Goal: Connect with others: Connect with others

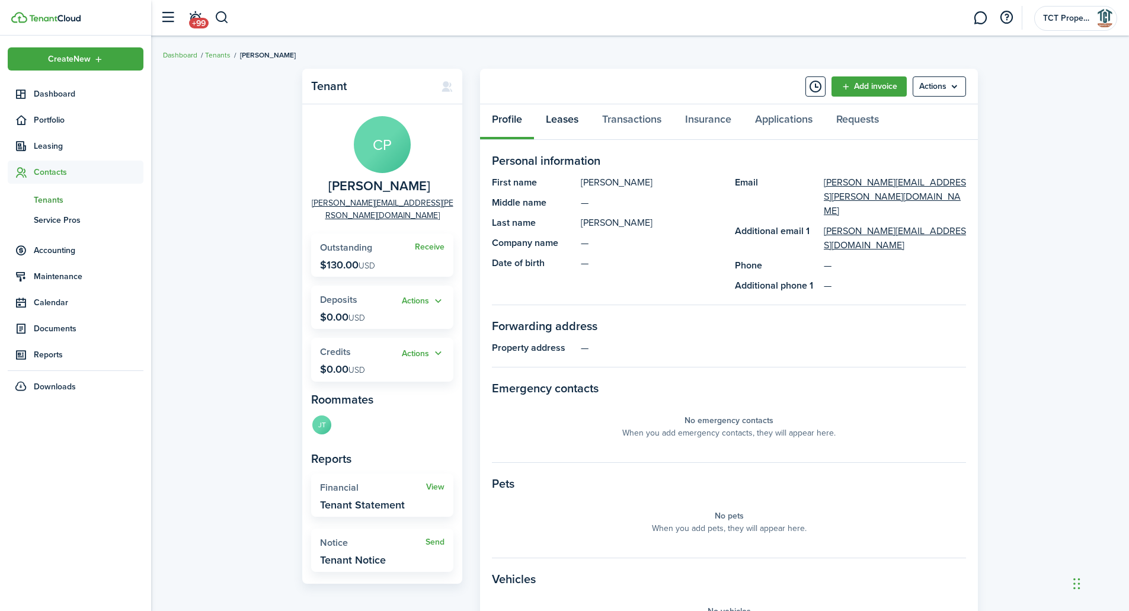
click at [557, 114] on link "Leases" at bounding box center [562, 122] width 56 height 36
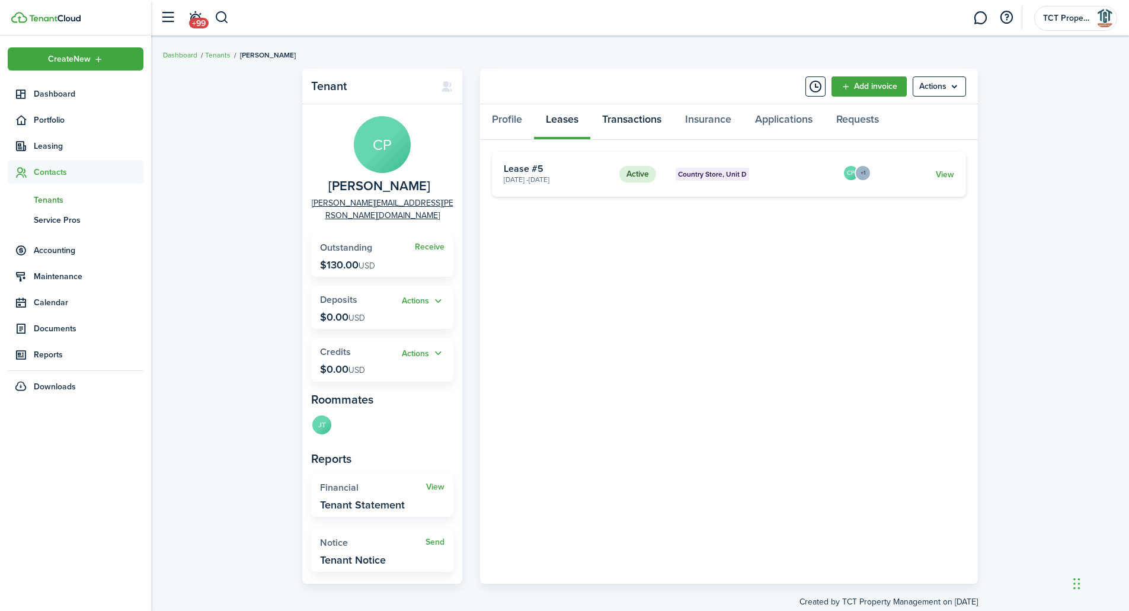
click at [614, 114] on link "Transactions" at bounding box center [631, 122] width 83 height 36
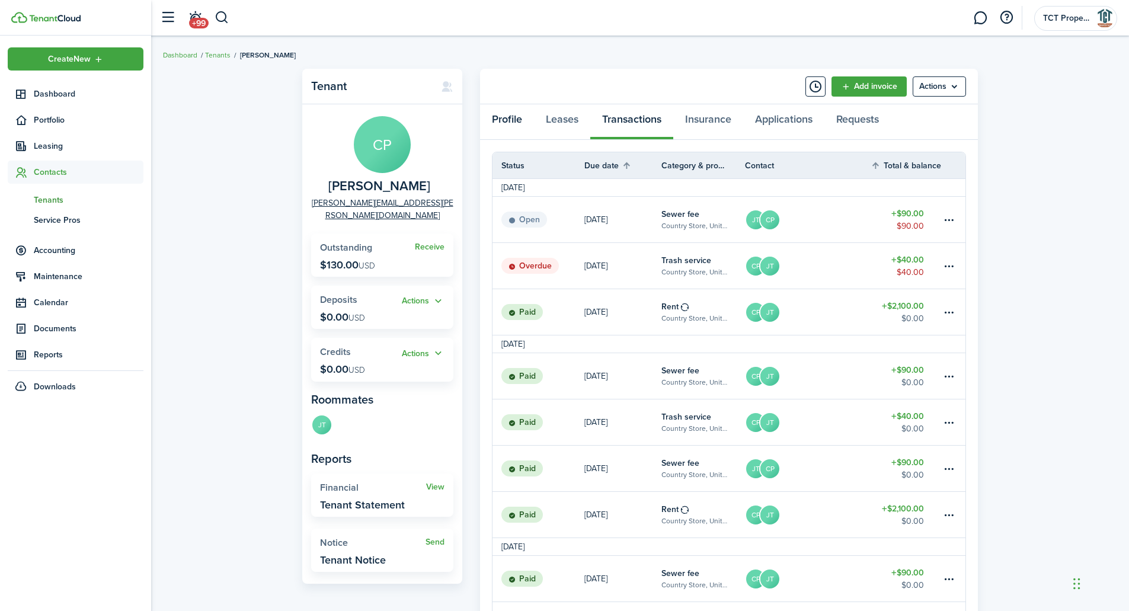
click at [500, 119] on link "Profile" at bounding box center [507, 122] width 54 height 36
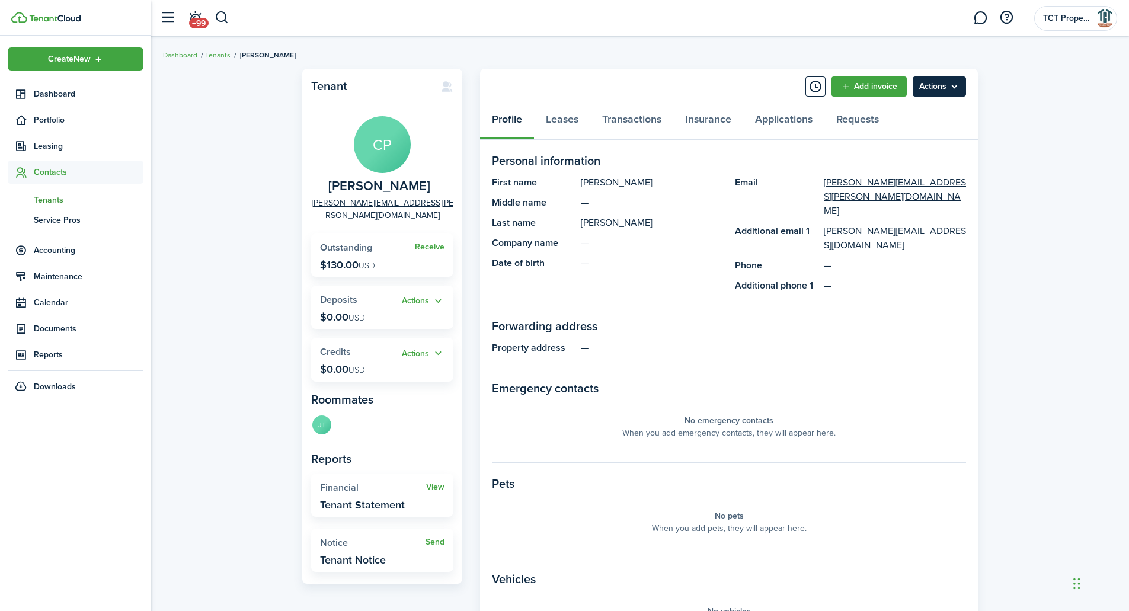
click at [941, 78] on menu-btn "Actions" at bounding box center [939, 86] width 53 height 20
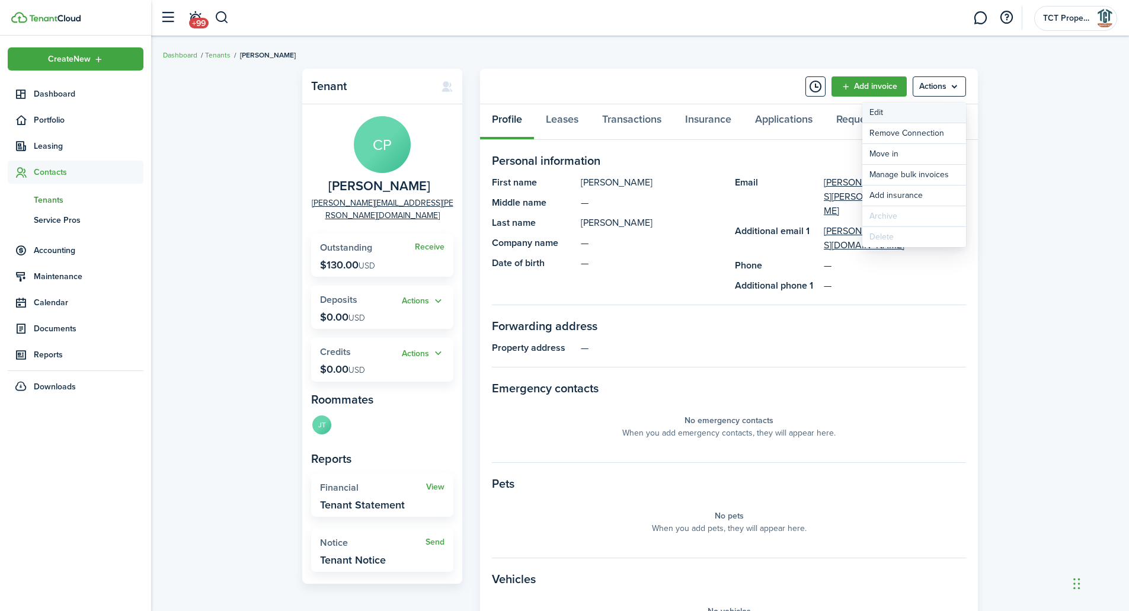
click at [901, 122] on link "Edit" at bounding box center [914, 113] width 104 height 20
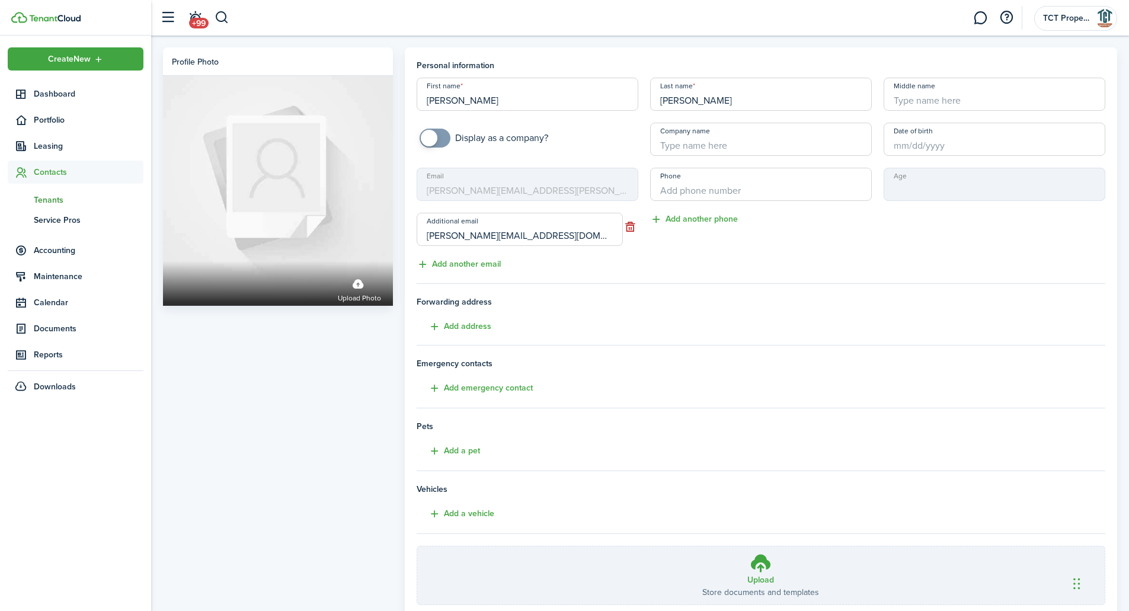
click at [610, 184] on mbsc-input "Email [PERSON_NAME][EMAIL_ADDRESS][PERSON_NAME][DOMAIN_NAME]" at bounding box center [528, 184] width 222 height 33
click at [441, 136] on span at bounding box center [435, 138] width 12 height 19
checkbox input "false"
click at [436, 139] on span at bounding box center [441, 138] width 17 height 17
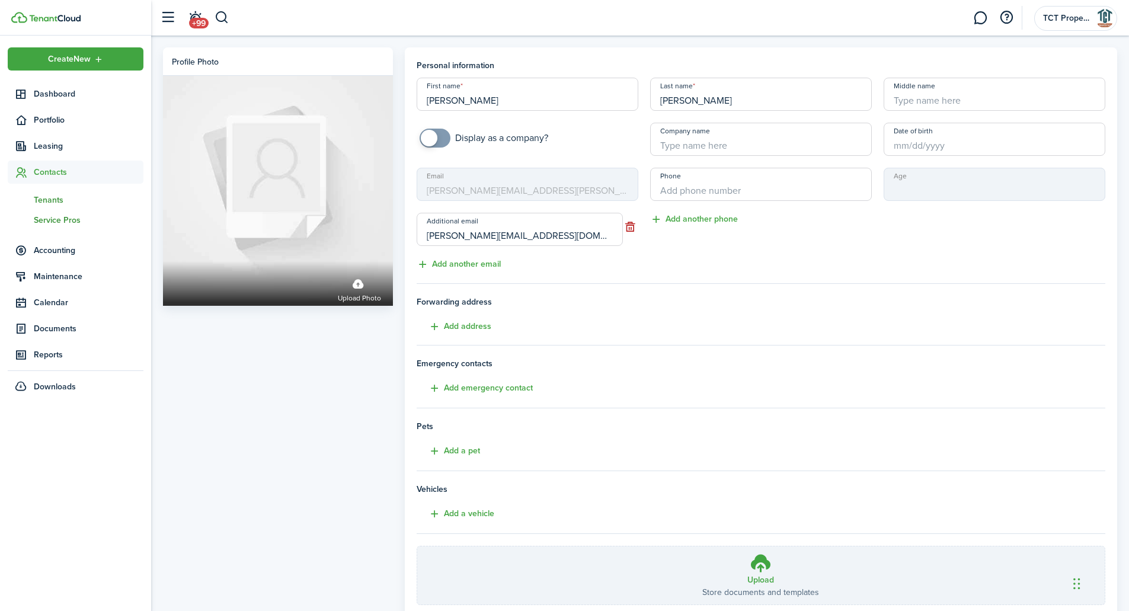
click at [46, 219] on span "Service Pros" at bounding box center [89, 220] width 110 height 12
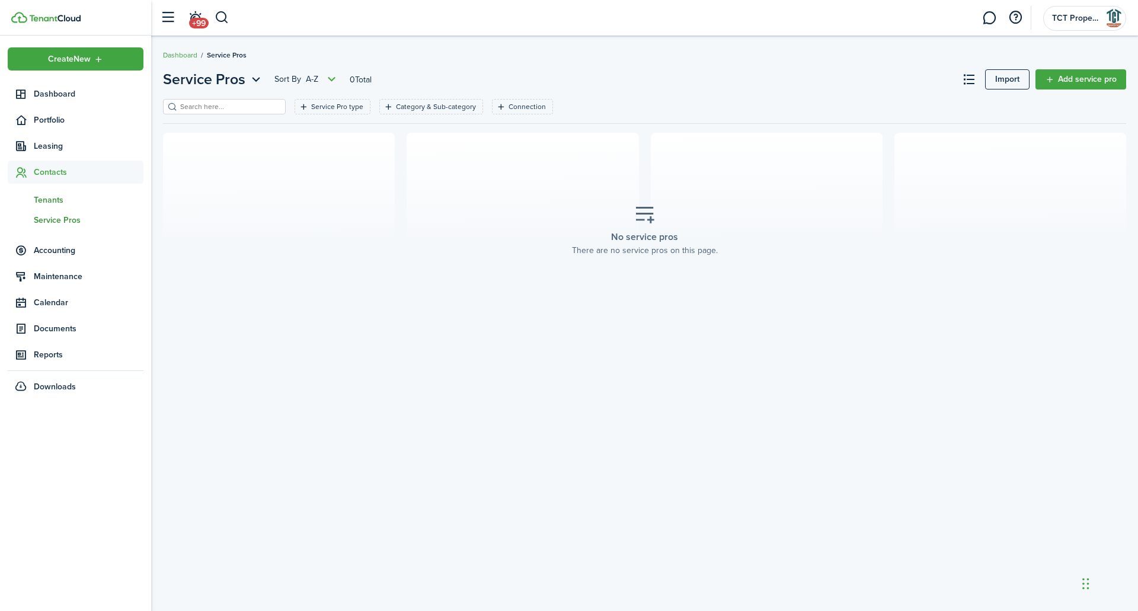
click at [50, 197] on span "Tenants" at bounding box center [89, 200] width 110 height 12
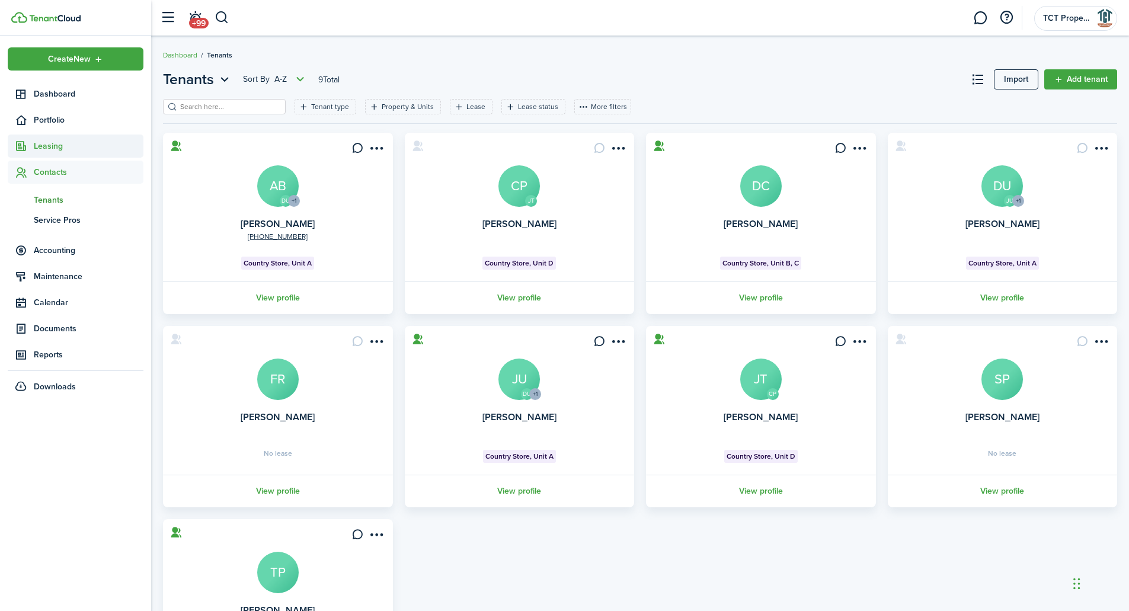
click at [35, 156] on span "Leasing" at bounding box center [76, 146] width 136 height 23
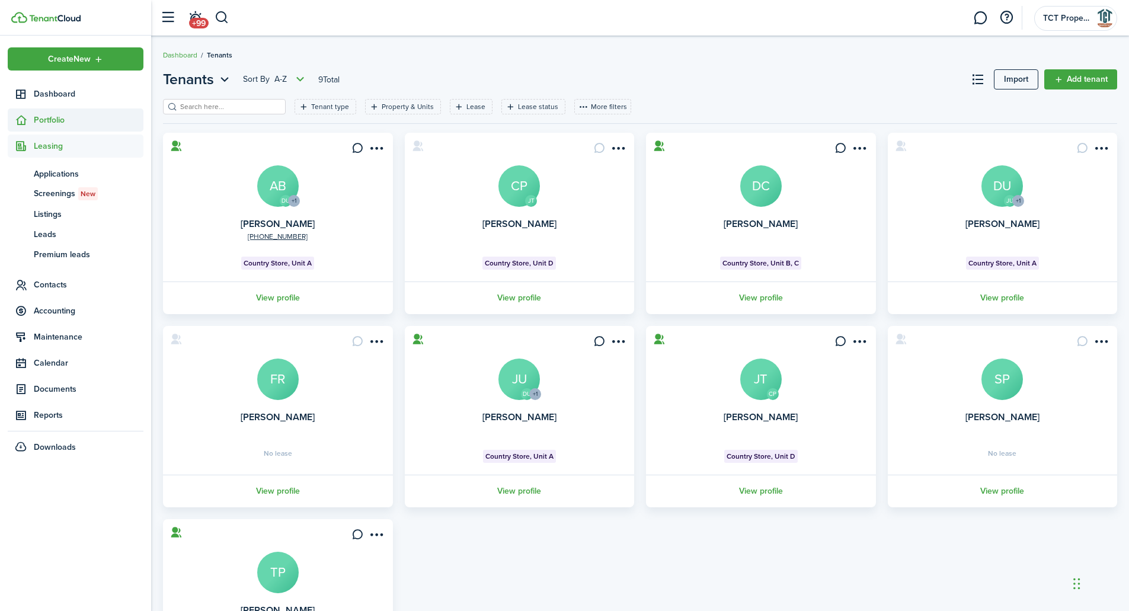
click at [58, 124] on span "Portfolio" at bounding box center [89, 120] width 110 height 12
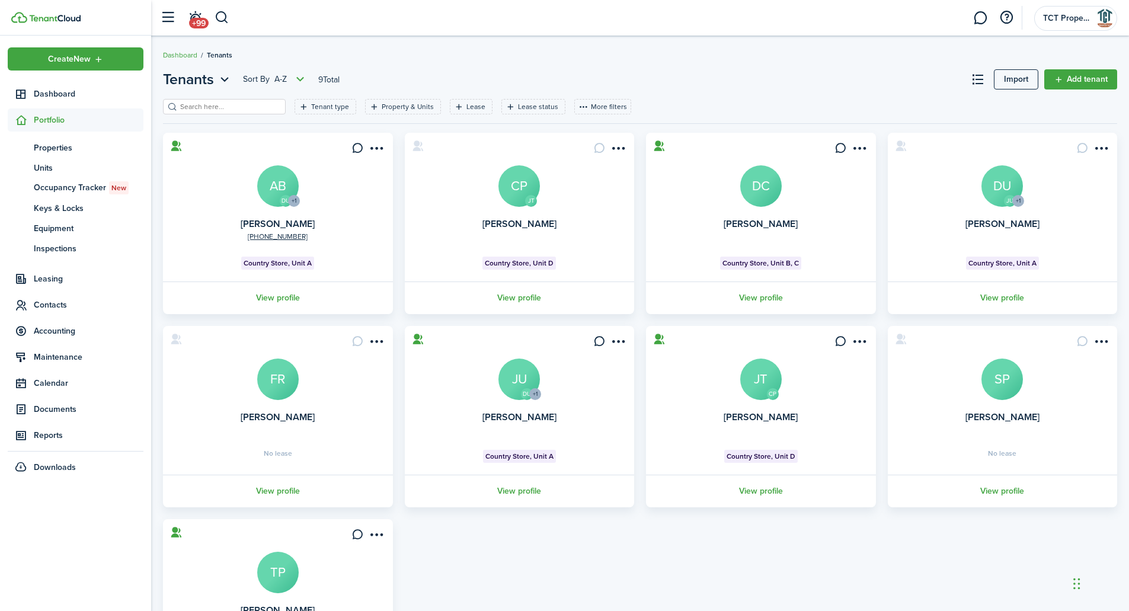
click at [79, 105] on ul "Create New Dashboard Portfolio pt Properties un Units oc Occupancy Tracker New …" at bounding box center [76, 262] width 136 height 431
click at [60, 98] on span "Dashboard" at bounding box center [89, 94] width 110 height 12
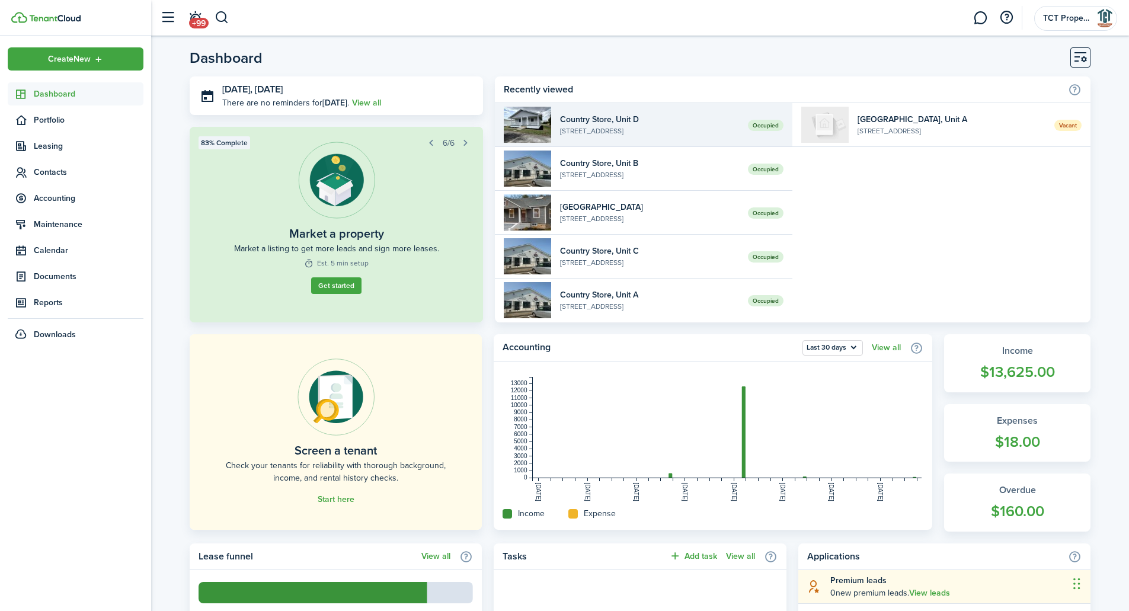
click at [643, 129] on widget-list-item-description "[STREET_ADDRESS]" at bounding box center [650, 131] width 180 height 11
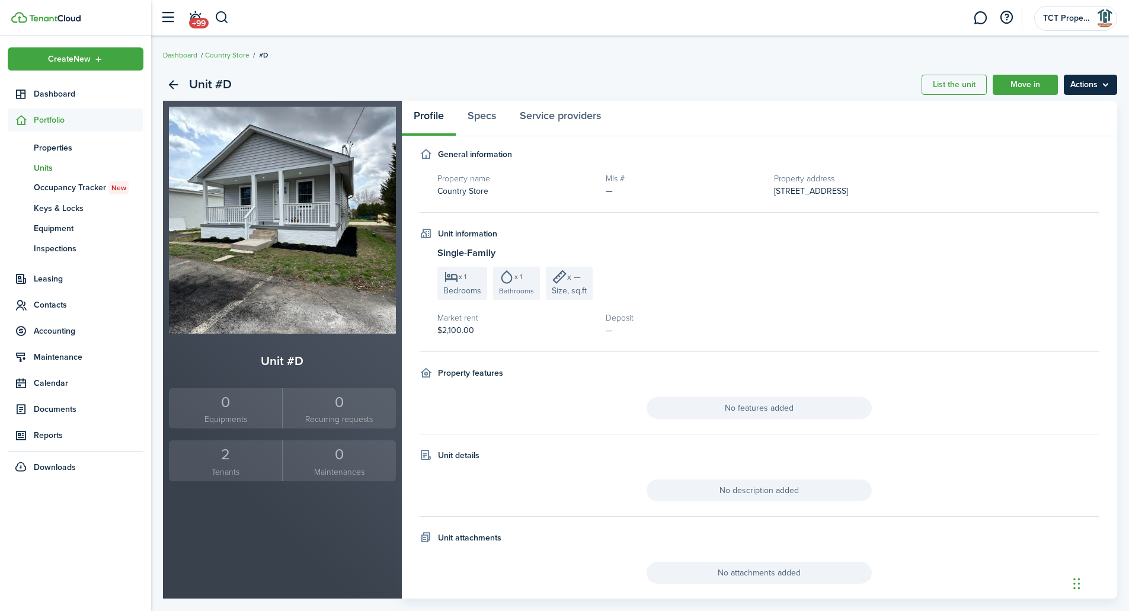
click at [1102, 85] on menu-btn "Actions" at bounding box center [1090, 85] width 53 height 20
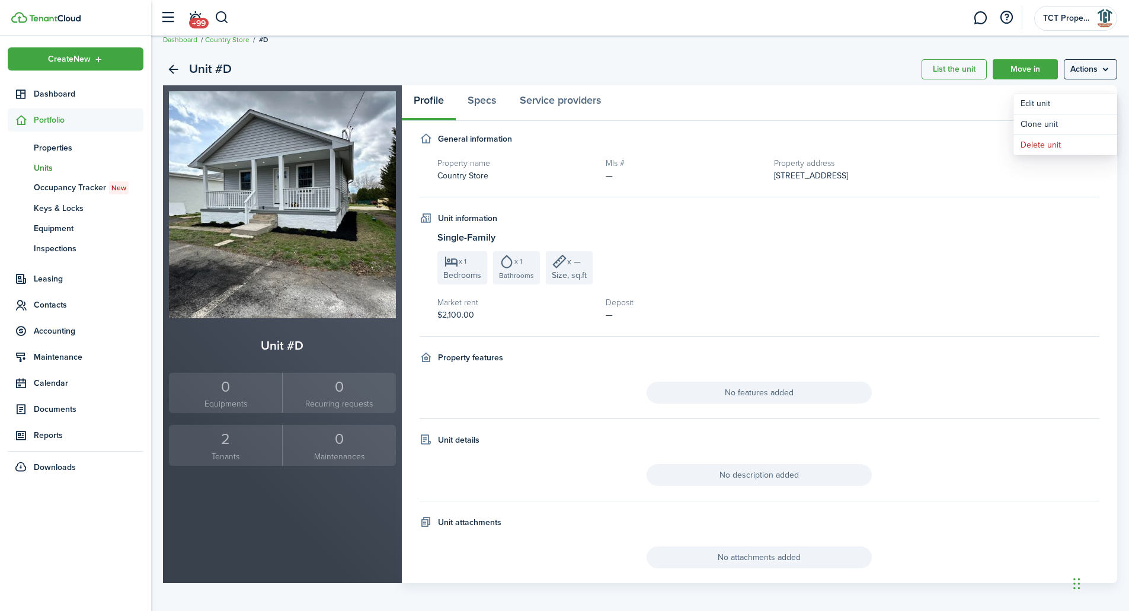
scroll to position [20, 0]
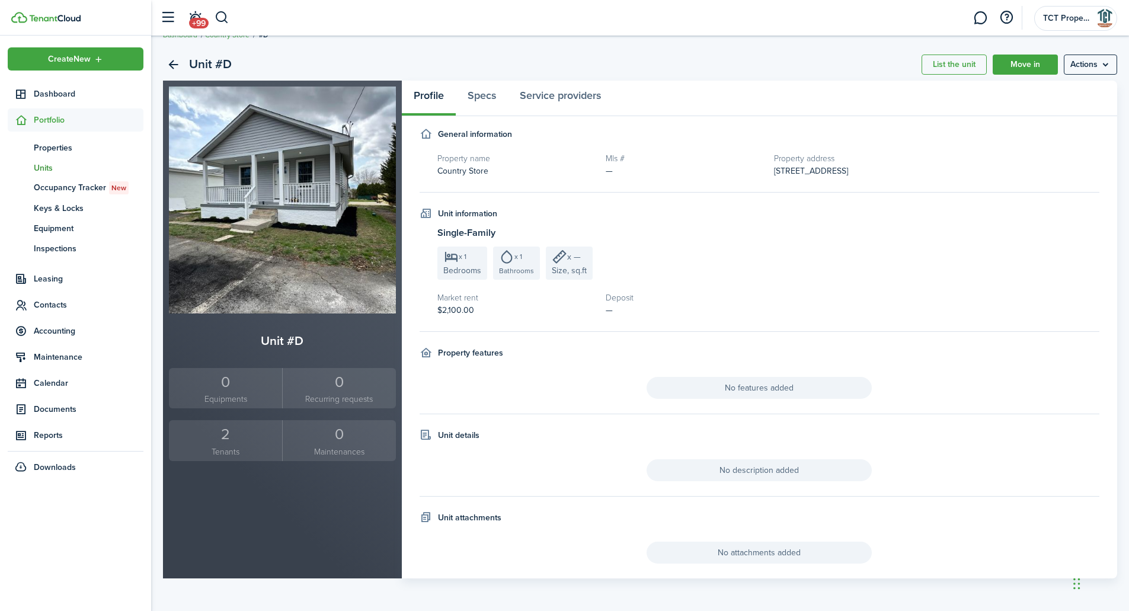
click at [571, 347] on div "Property features" at bounding box center [760, 362] width 680 height 30
click at [234, 437] on div "2" at bounding box center [225, 434] width 107 height 23
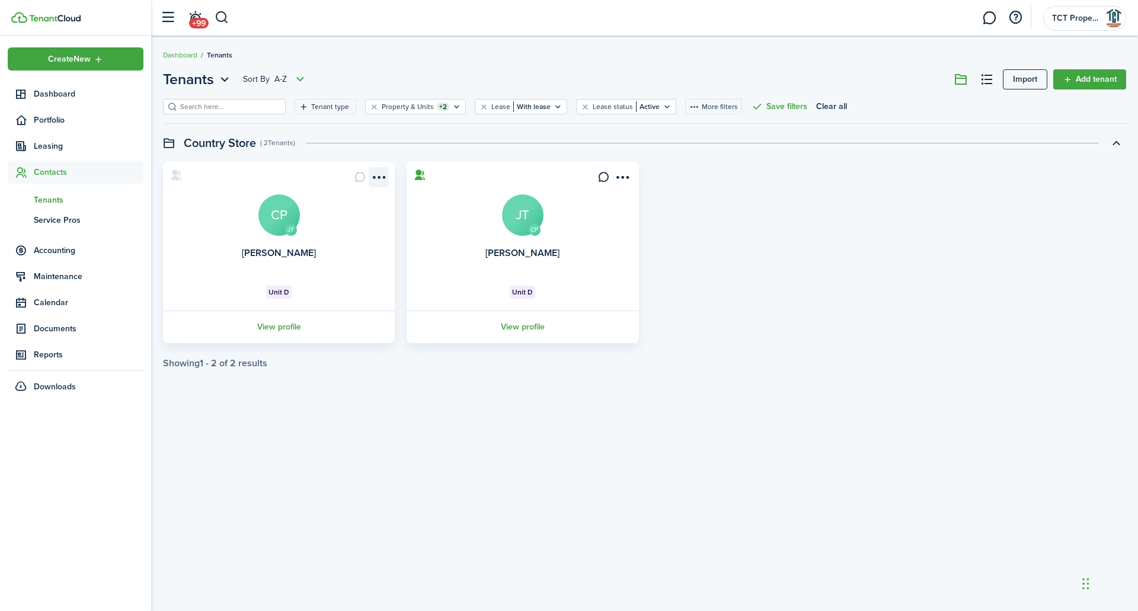
click at [380, 174] on menu-btn-icon "Open menu" at bounding box center [379, 177] width 20 height 20
click at [630, 171] on menu-btn-icon "Open menu" at bounding box center [623, 177] width 20 height 20
click at [383, 184] on menu-btn-icon "Open menu" at bounding box center [379, 177] width 20 height 20
click at [350, 225] on button "Remove connection" at bounding box center [336, 224] width 104 height 20
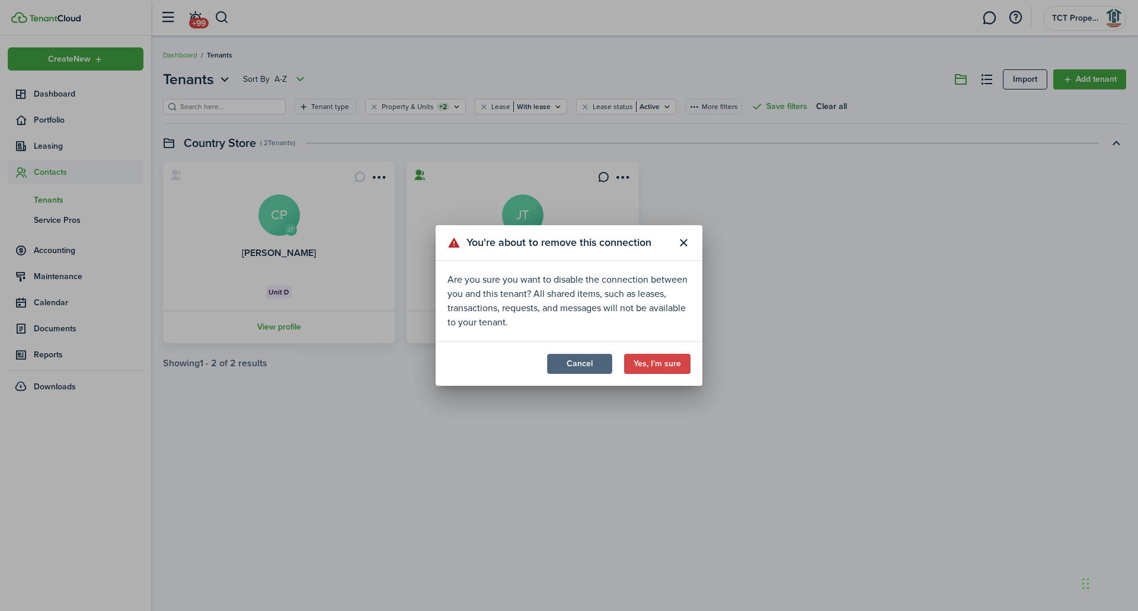
click at [589, 364] on button "Cancel" at bounding box center [579, 364] width 65 height 20
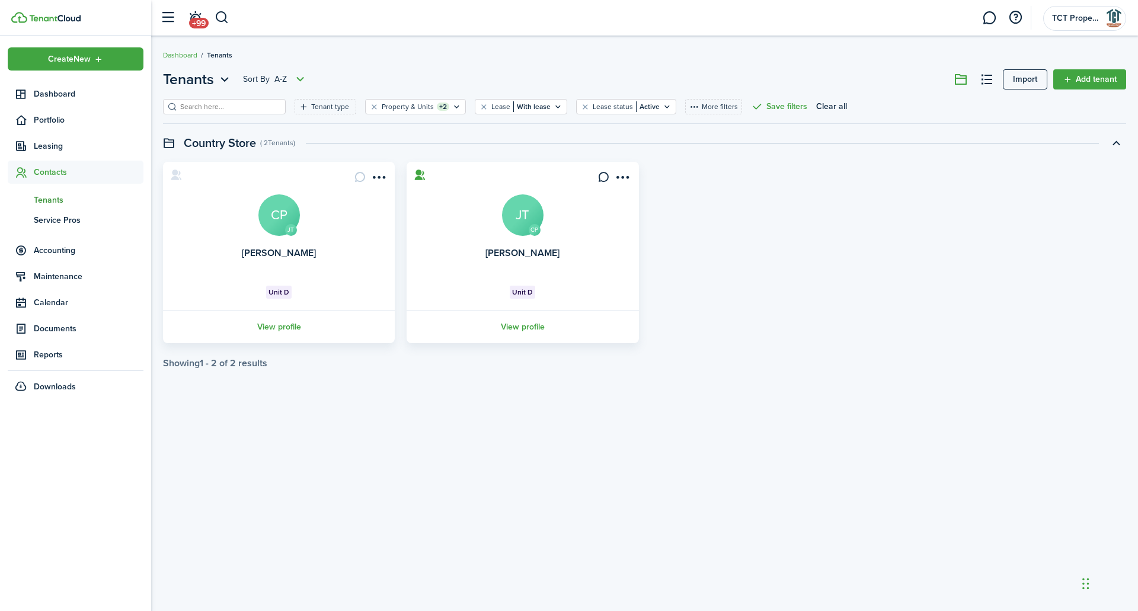
click at [371, 165] on card "[PERSON_NAME] CP Unit D View profile" at bounding box center [279, 252] width 232 height 181
click at [371, 182] on menu-btn-icon "Open menu" at bounding box center [379, 177] width 20 height 20
click at [362, 180] on card-message at bounding box center [360, 177] width 20 height 20
click at [379, 178] on menu-btn-icon "Open menu" at bounding box center [379, 177] width 20 height 20
click at [484, 389] on div "Tenants Sort by A-Z Import Add tenant Tenant type Property & Units +2 Lease Wit…" at bounding box center [644, 324] width 987 height 522
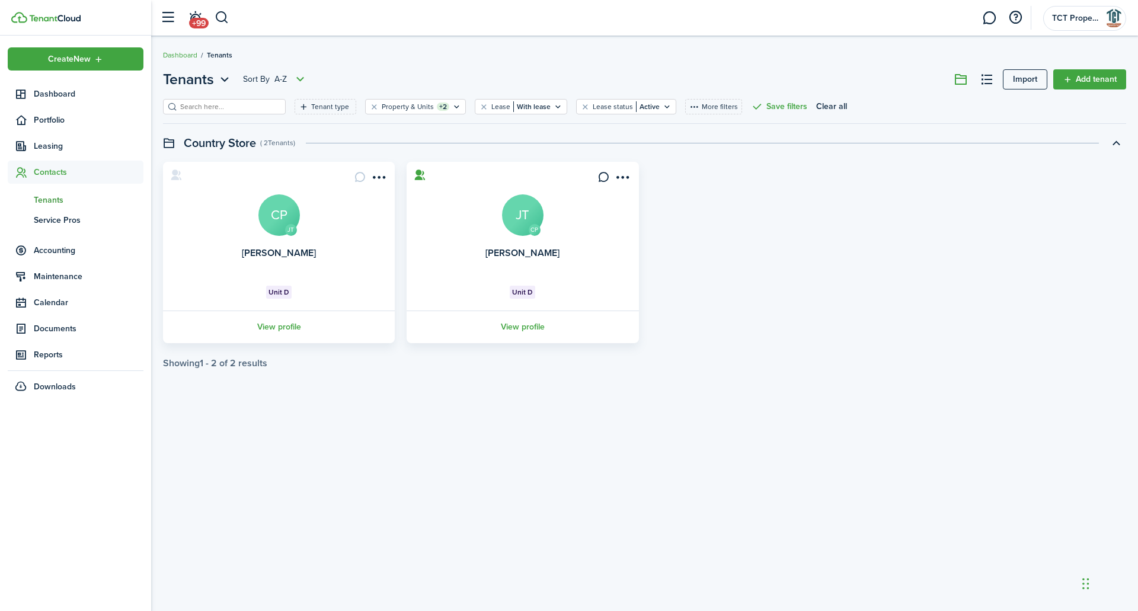
click at [286, 247] on card "[PERSON_NAME] CP Unit D View profile" at bounding box center [279, 252] width 232 height 181
click at [279, 329] on link "View profile" at bounding box center [278, 327] width 235 height 33
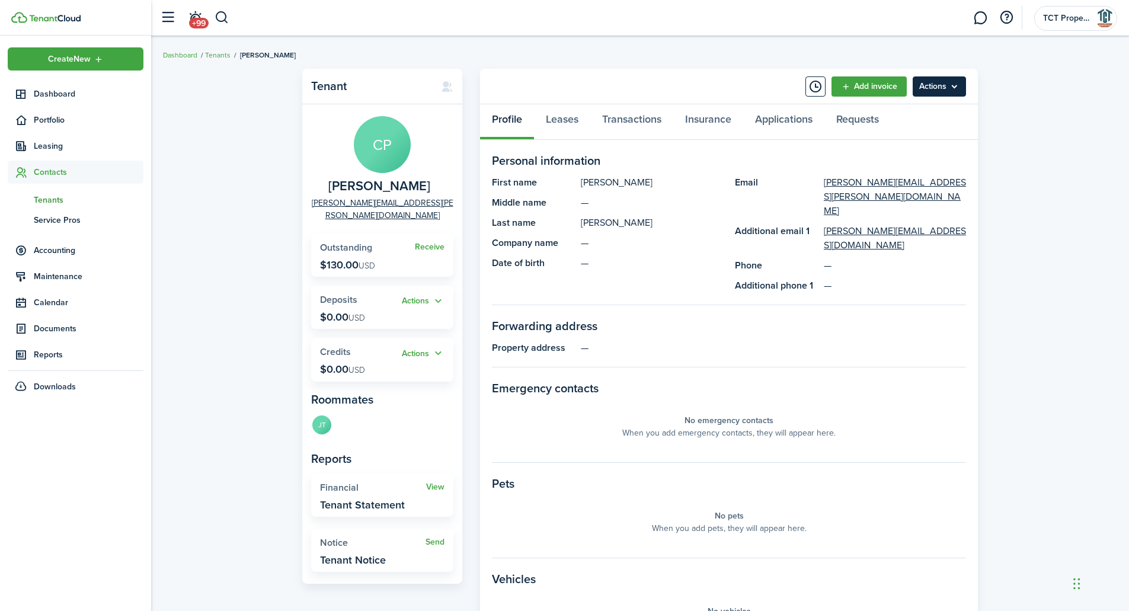
click at [958, 84] on menu-btn "Actions" at bounding box center [939, 86] width 53 height 20
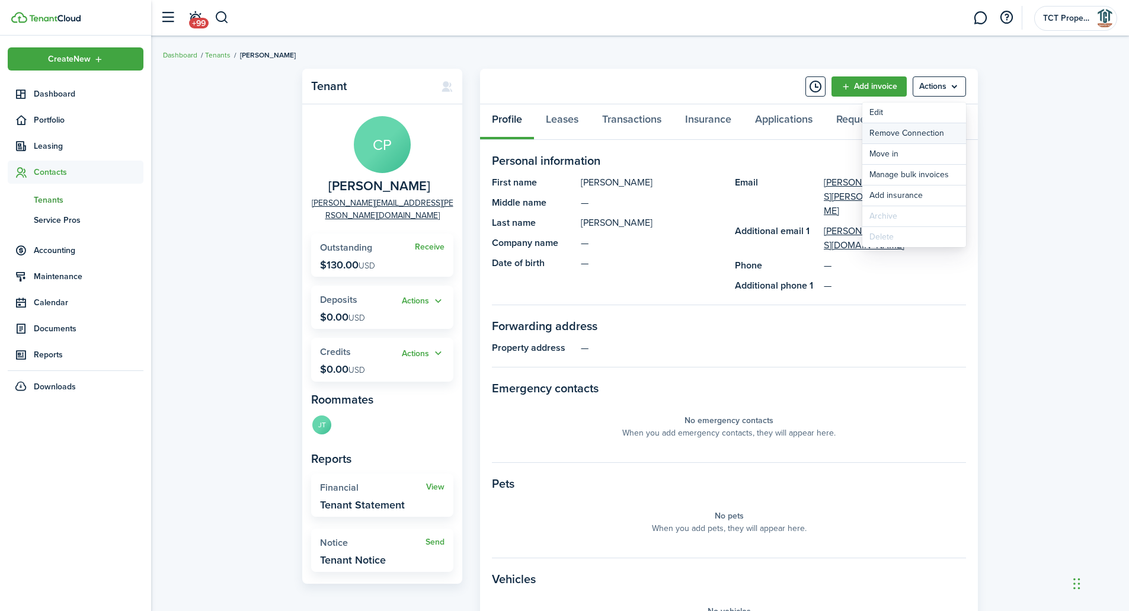
click at [929, 129] on button "Remove Connection" at bounding box center [914, 133] width 104 height 20
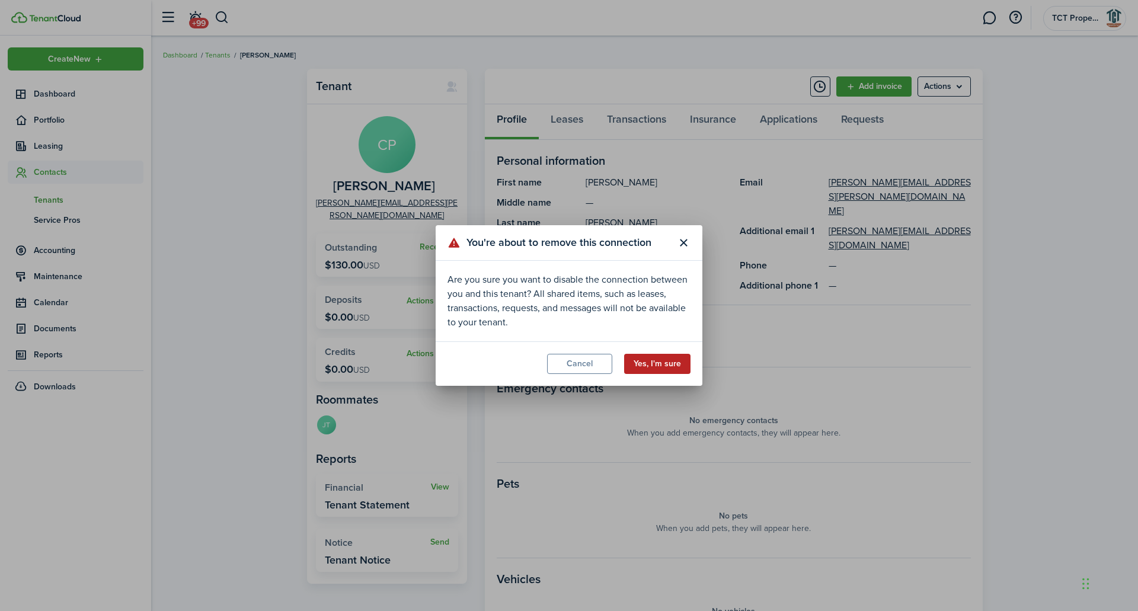
click at [670, 364] on button "Yes, I'm sure" at bounding box center [657, 364] width 66 height 20
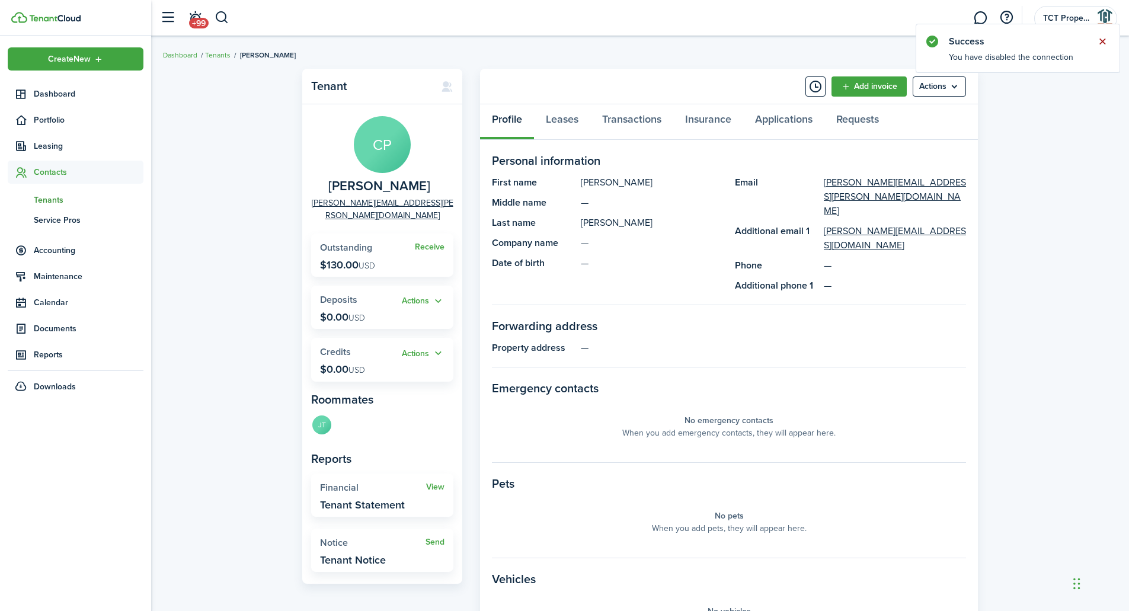
click at [1104, 47] on button "Close notify" at bounding box center [1102, 41] width 17 height 17
click at [961, 89] on menu-btn "Actions" at bounding box center [939, 86] width 53 height 20
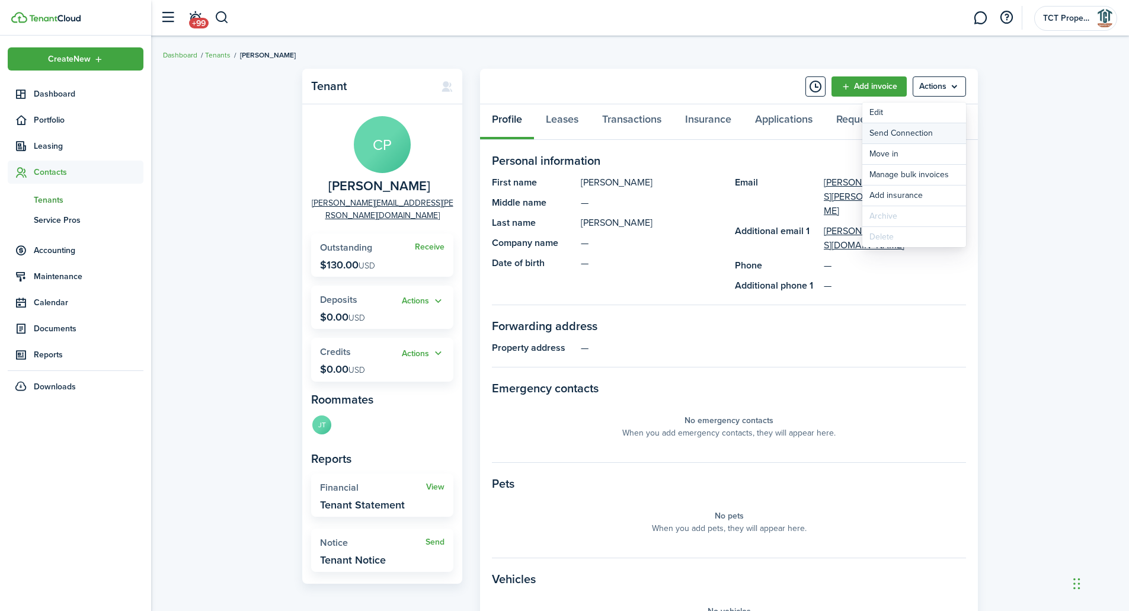
click at [930, 127] on button "Send Connection" at bounding box center [914, 133] width 104 height 20
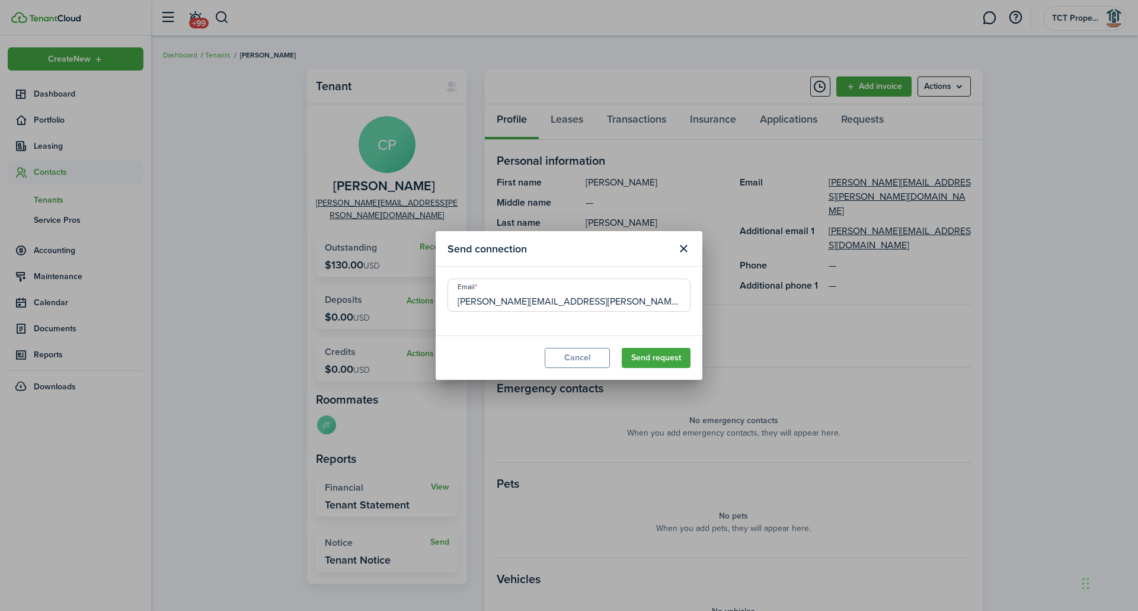
click at [515, 306] on input "[PERSON_NAME][EMAIL_ADDRESS][PERSON_NAME][DOMAIN_NAME]" at bounding box center [568, 295] width 243 height 33
click at [549, 299] on input "[PERSON_NAME][EMAIL_ADDRESS][PERSON_NAME][DOMAIN_NAME]" at bounding box center [568, 295] width 243 height 33
click at [502, 303] on input "[PERSON_NAME][EMAIL_ADDRESS][PERSON_NAME][DOMAIN_NAME]" at bounding box center [568, 295] width 243 height 33
click at [507, 302] on input "[PERSON_NAME][EMAIL_ADDRESS][PERSON_NAME][DOMAIN_NAME]" at bounding box center [568, 295] width 243 height 33
type input "[PERSON_NAME][EMAIL_ADDRESS][DOMAIN_NAME]"
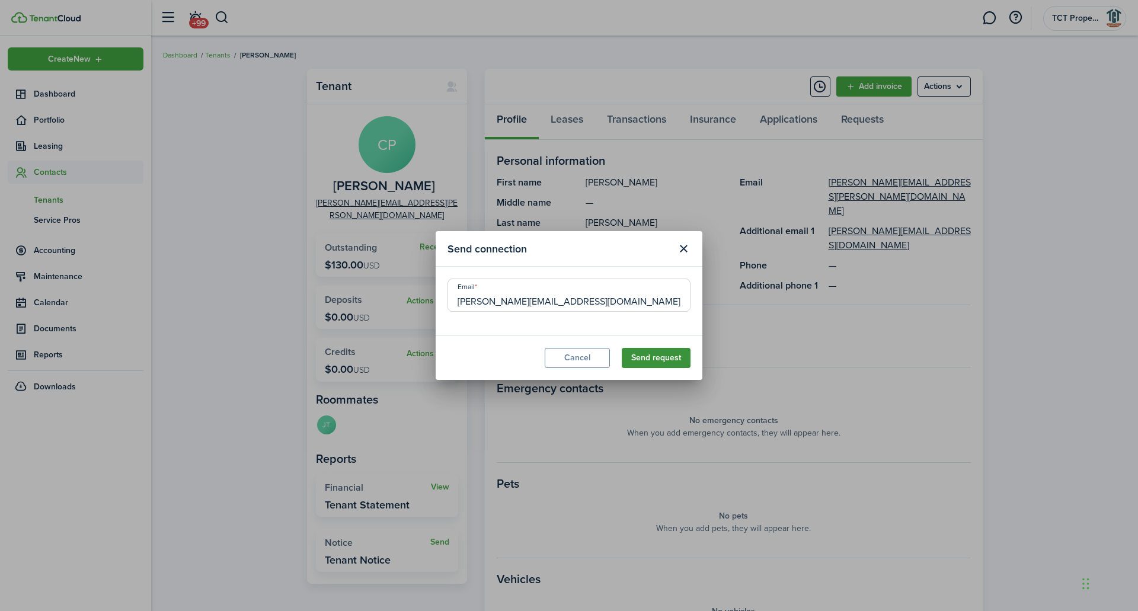
click at [663, 356] on button "Send request" at bounding box center [656, 358] width 69 height 20
